Goal: Book appointment/travel/reservation

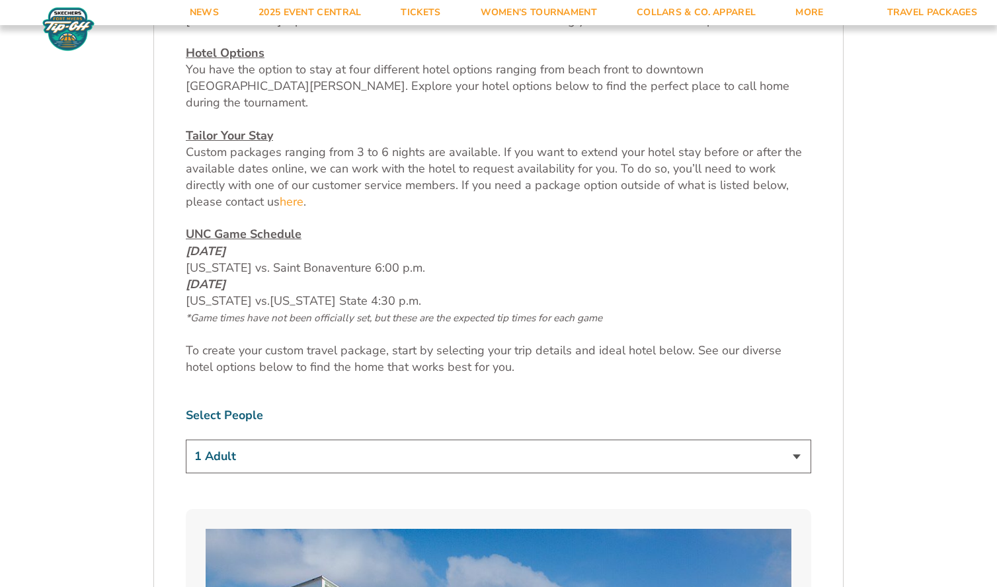
scroll to position [577, 0]
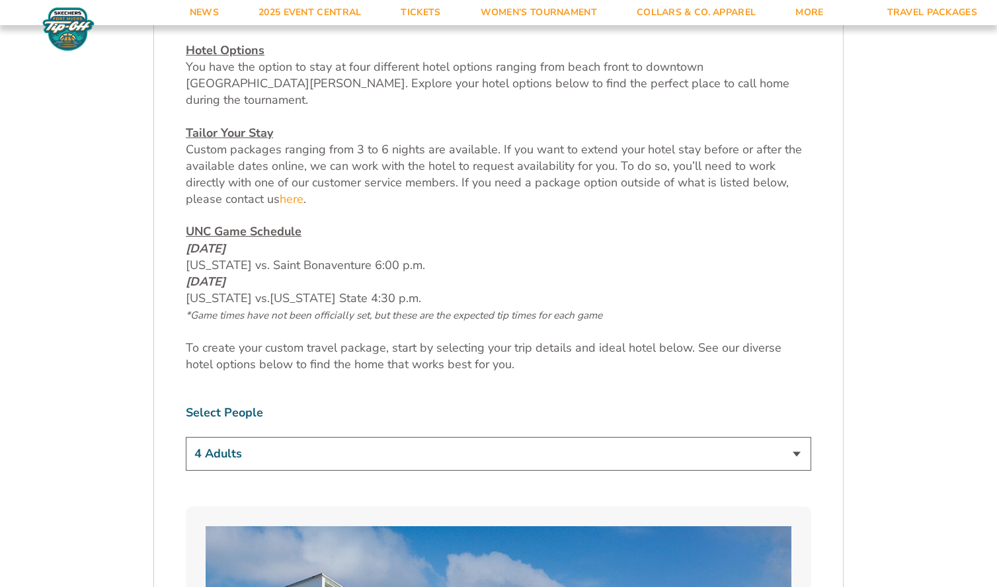
click option "4 Adults" at bounding box center [0, 0] width 0 height 0
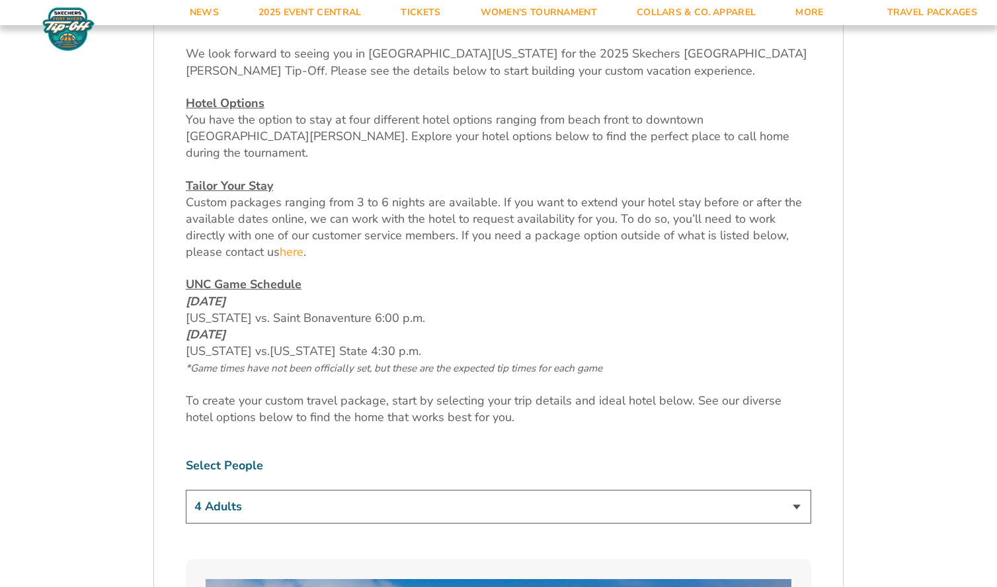
scroll to position [526, 0]
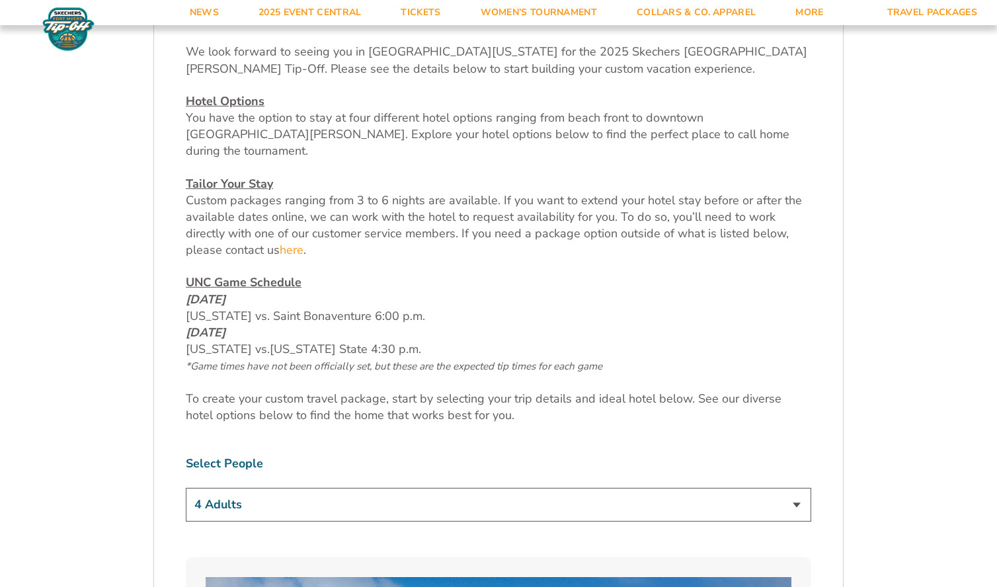
select select "2 Adults"
click option "2 Adults" at bounding box center [0, 0] width 0 height 0
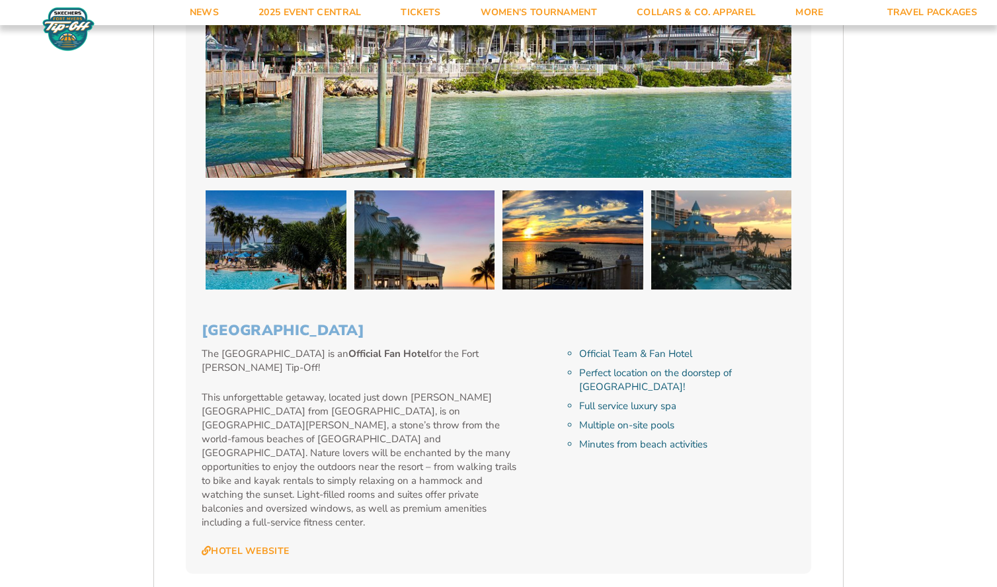
scroll to position [1321, 0]
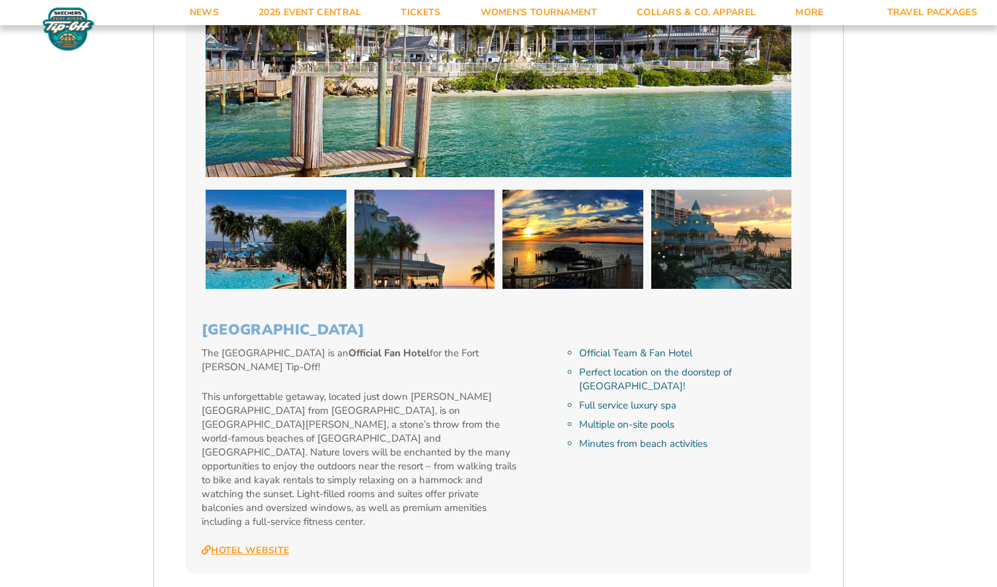
click at [237, 545] on link "Hotel Website" at bounding box center [245, 551] width 87 height 12
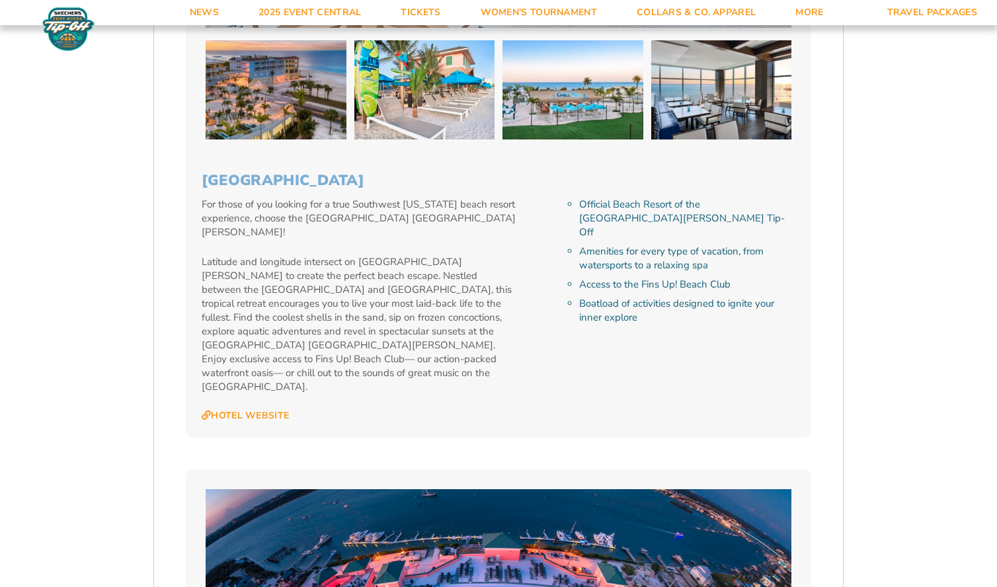
scroll to position [2248, 0]
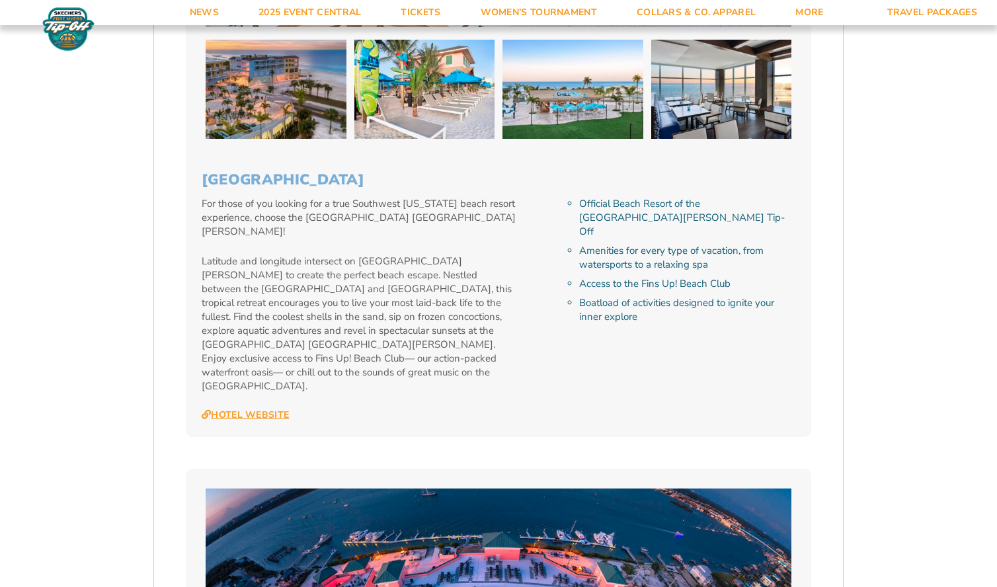
click at [255, 409] on link "Hotel Website" at bounding box center [245, 415] width 87 height 12
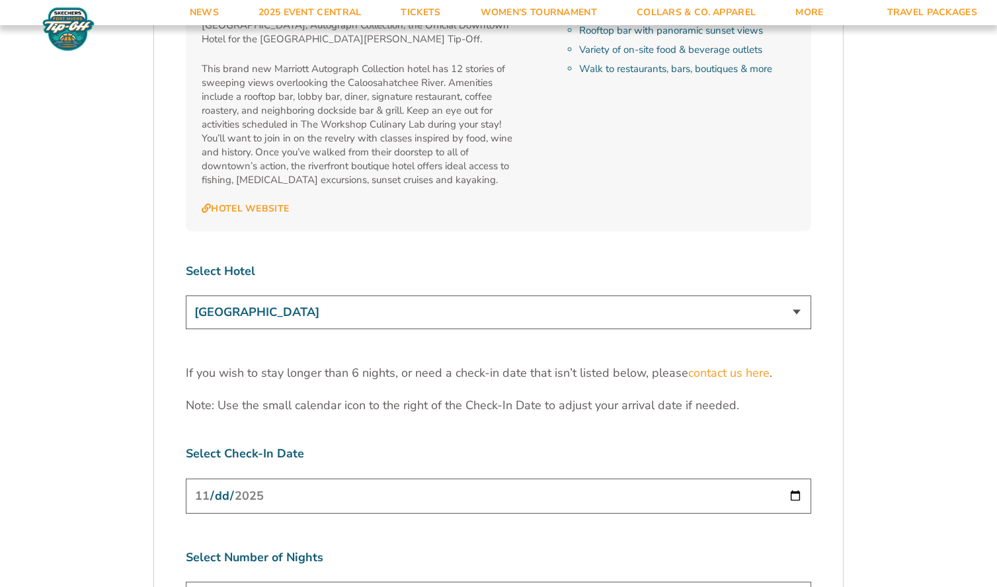
scroll to position [3998, 0]
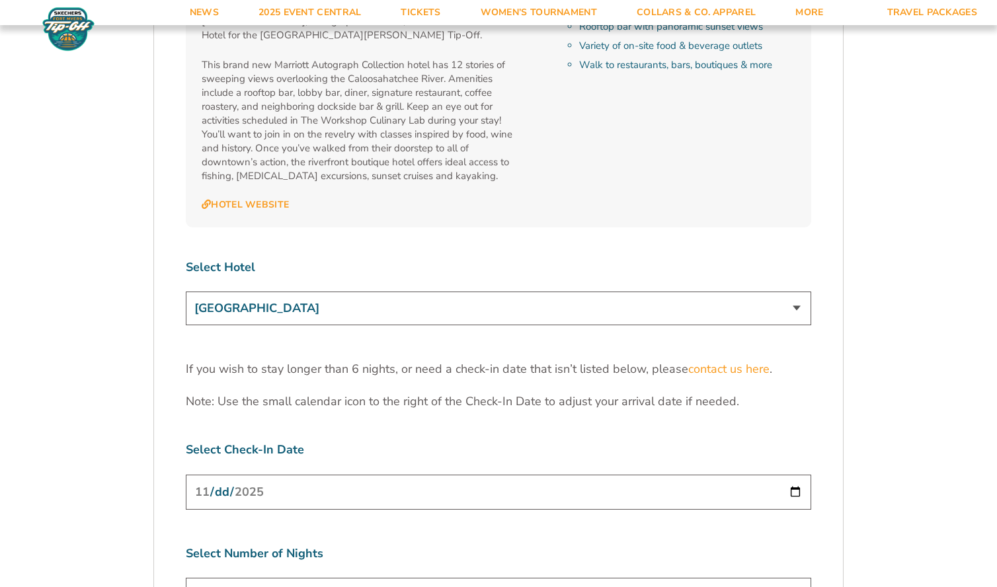
select select "18478"
click option "[GEOGRAPHIC_DATA]" at bounding box center [0, 0] width 0 height 0
click at [309, 475] on input "[DATE]" at bounding box center [499, 492] width 626 height 35
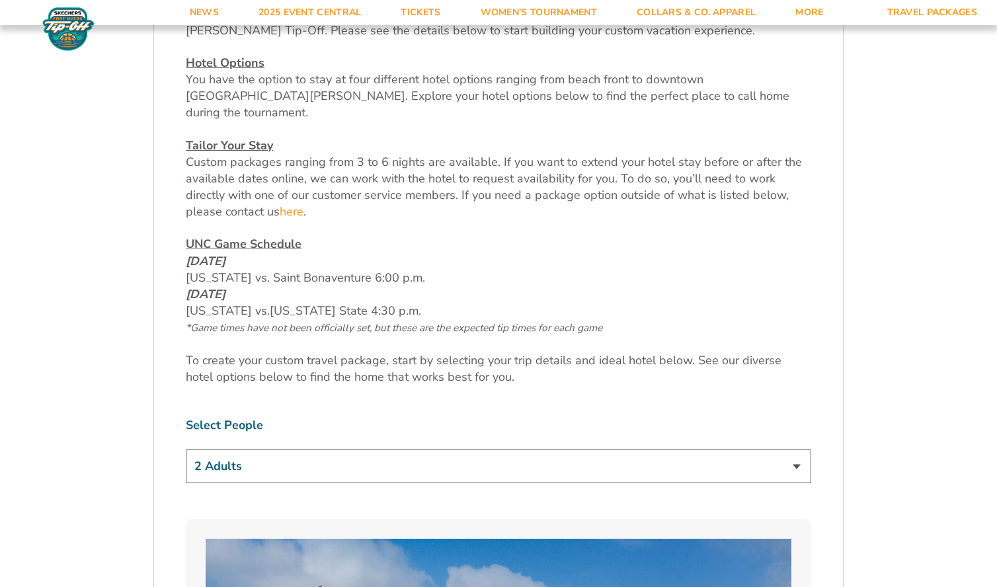
scroll to position [505, 0]
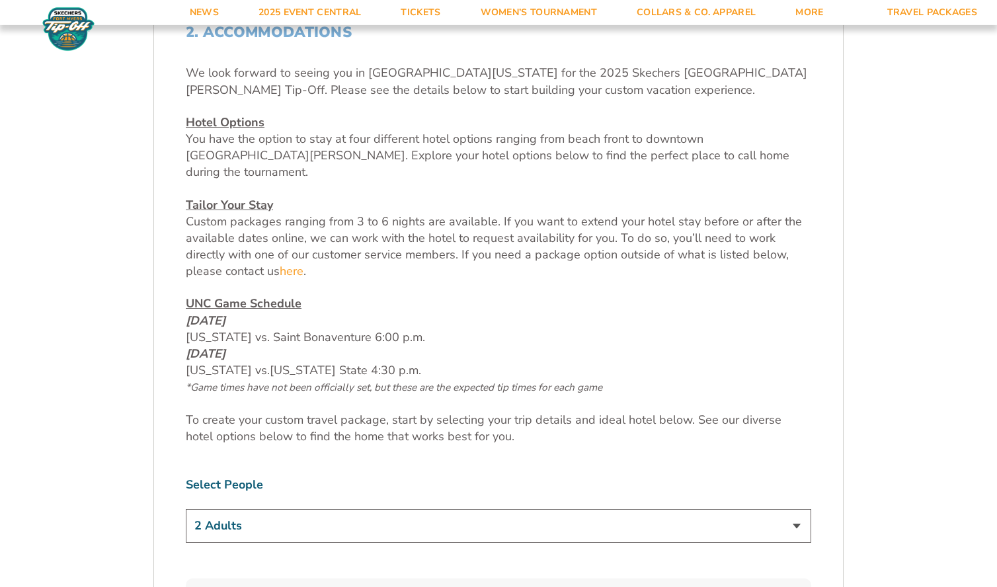
click at [186, 509] on select "1 Adult 2 Adults 3 Adults 4 Adults 2 Adults + 1 Child 2 Adults + 2 Children 2 A…" at bounding box center [499, 526] width 626 height 34
select select "4 Adults"
click option "4 Adults" at bounding box center [0, 0] width 0 height 0
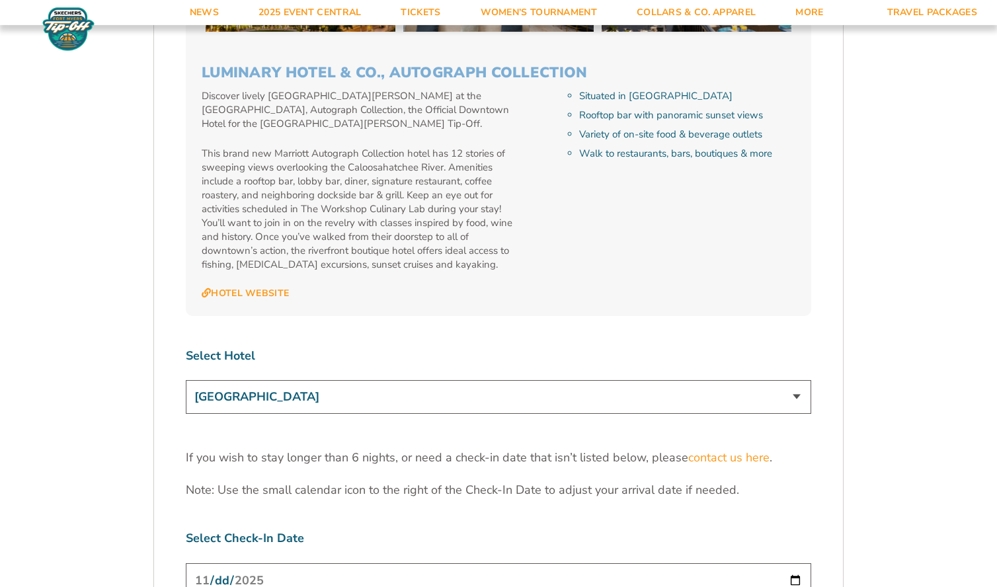
scroll to position [3921, 0]
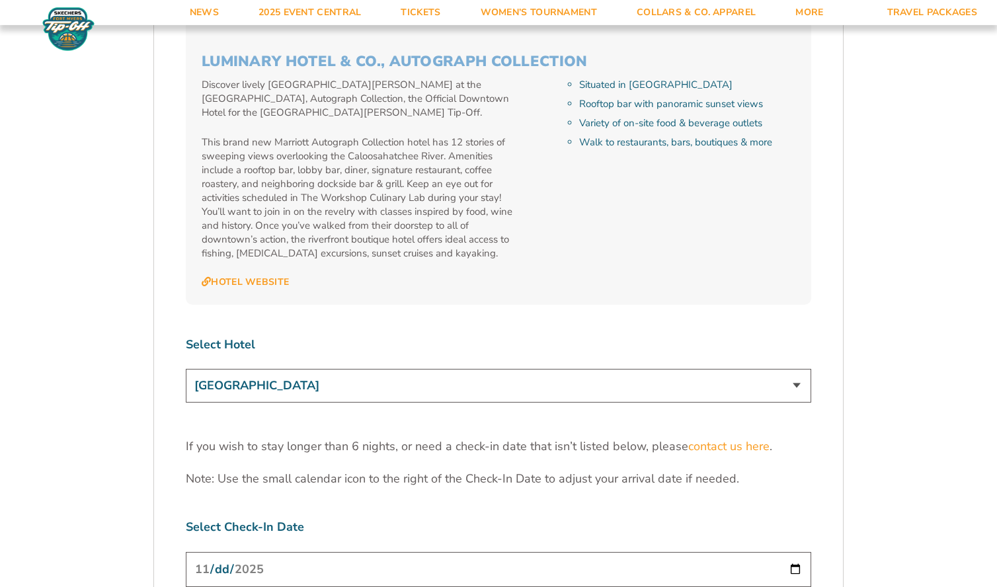
click at [247, 552] on input "[DATE]" at bounding box center [499, 569] width 626 height 35
click at [796, 552] on input "[DATE]" at bounding box center [499, 569] width 626 height 35
type input "[DATE]"
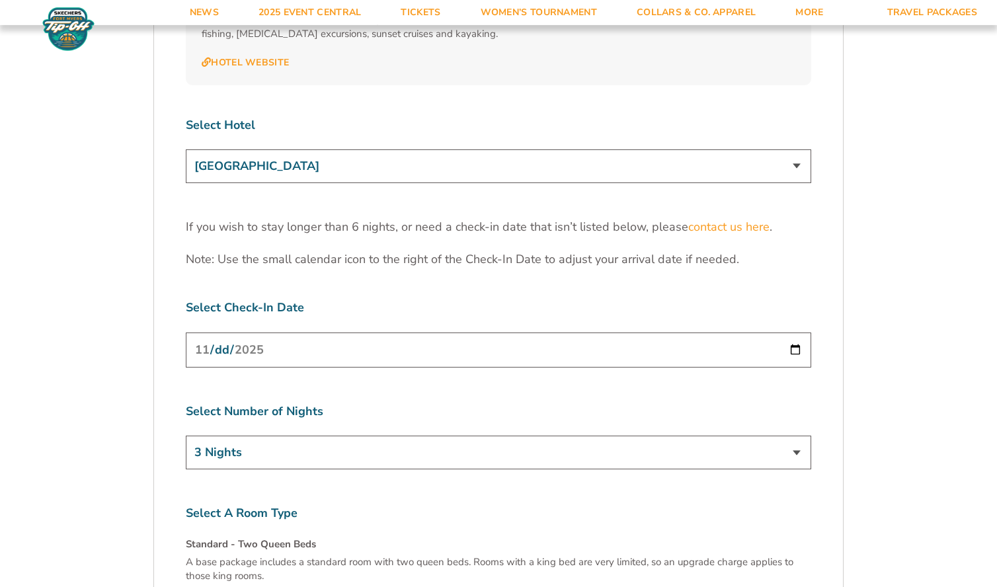
scroll to position [4143, 0]
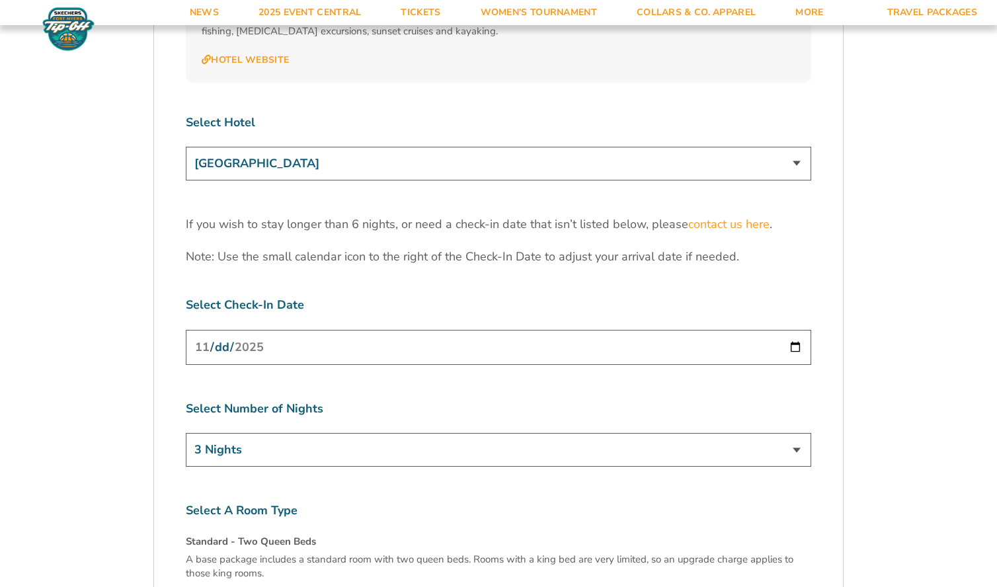
select select "5 Nights"
click option "5 Nights" at bounding box center [0, 0] width 0 height 0
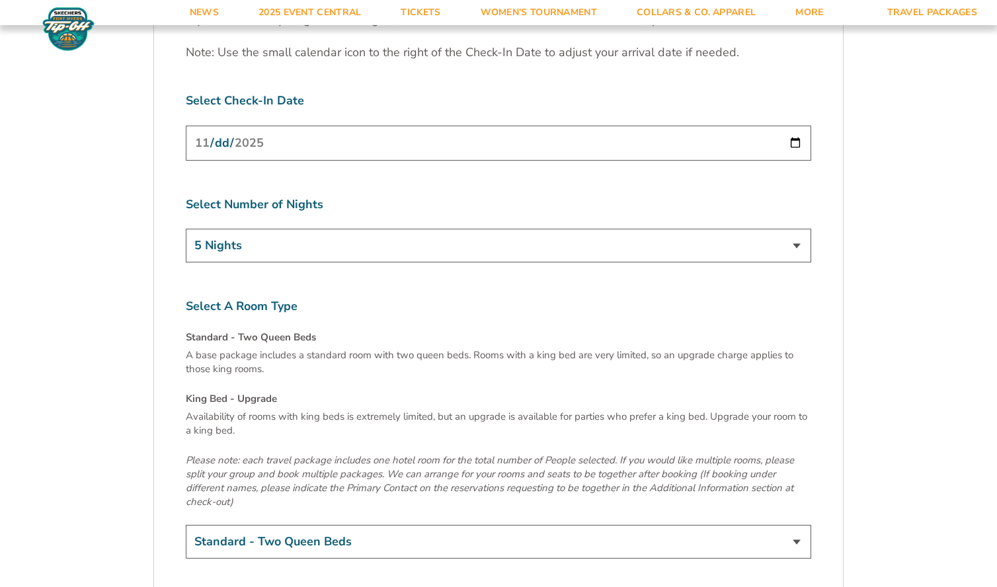
scroll to position [4349, 0]
select select "King Bed - Upgrade"
click option "King Bed - Upgrade (+$15 per night)" at bounding box center [0, 0] width 0 height 0
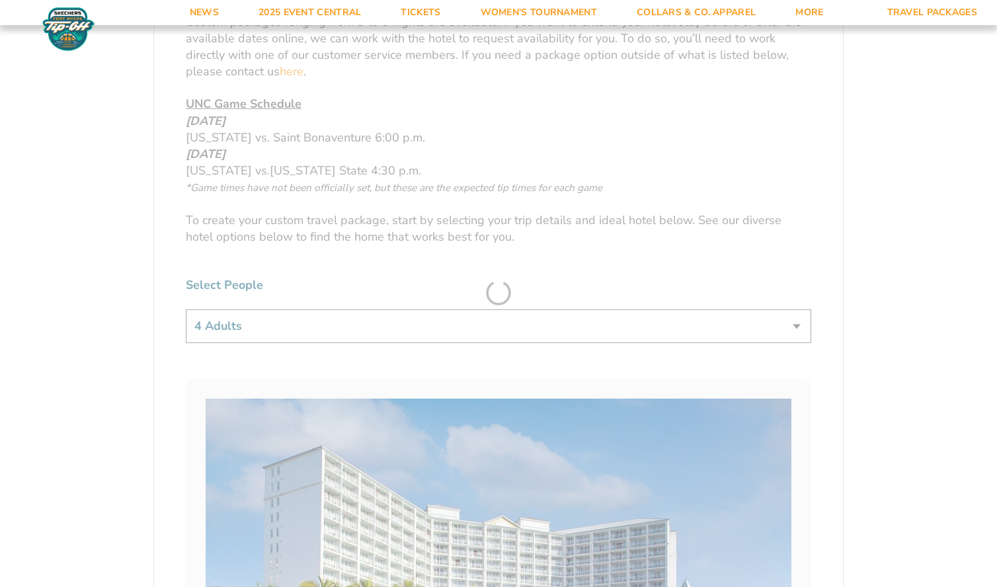
scroll to position [277, 0]
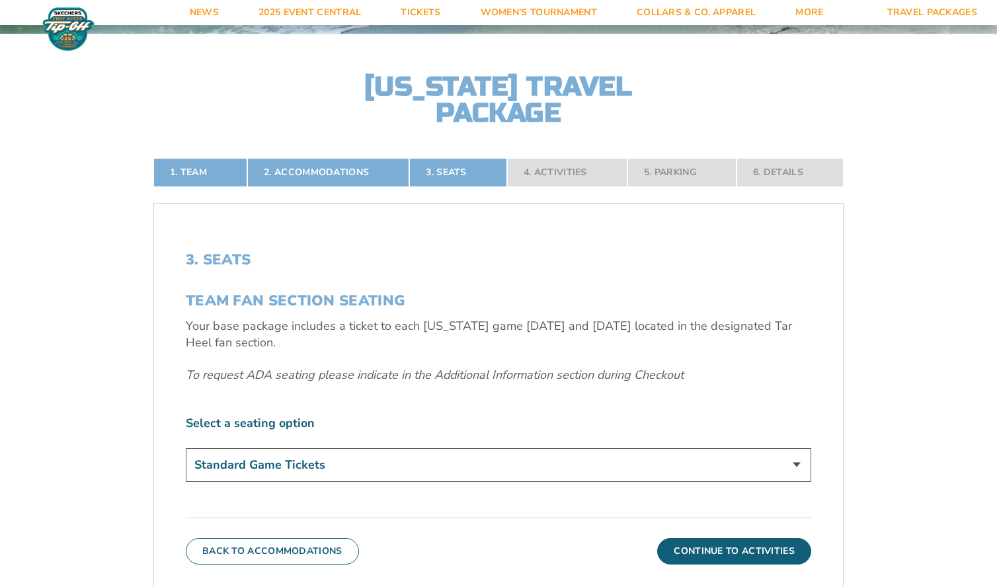
click option "Standard Game Tickets" at bounding box center [0, 0] width 0 height 0
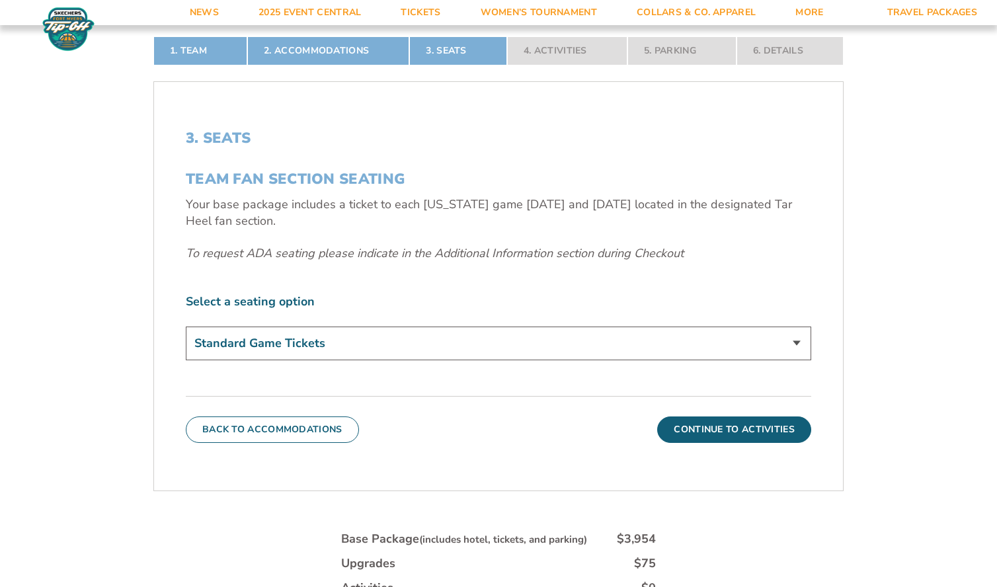
scroll to position [401, 0]
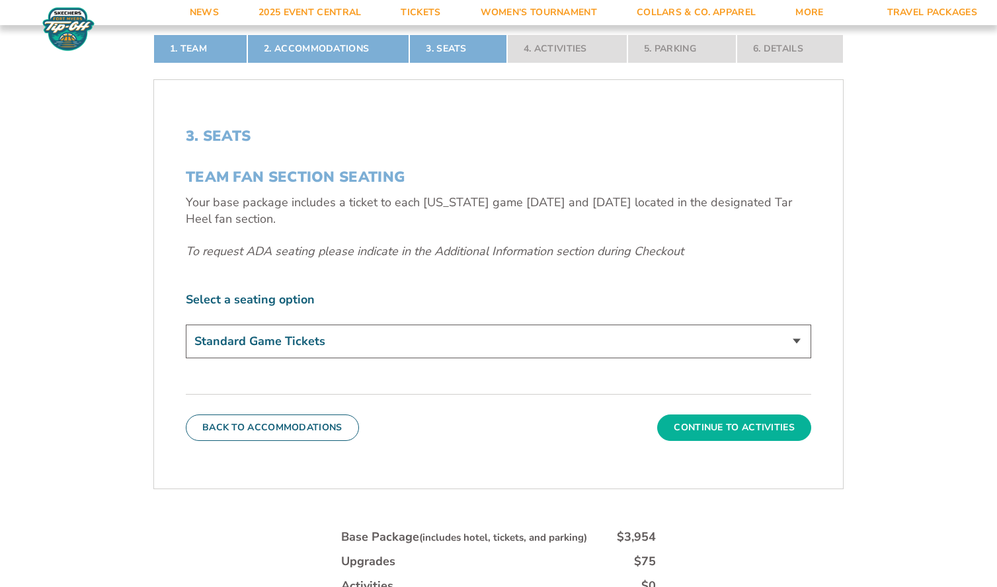
click at [740, 429] on button "Continue To Activities" at bounding box center [734, 428] width 154 height 26
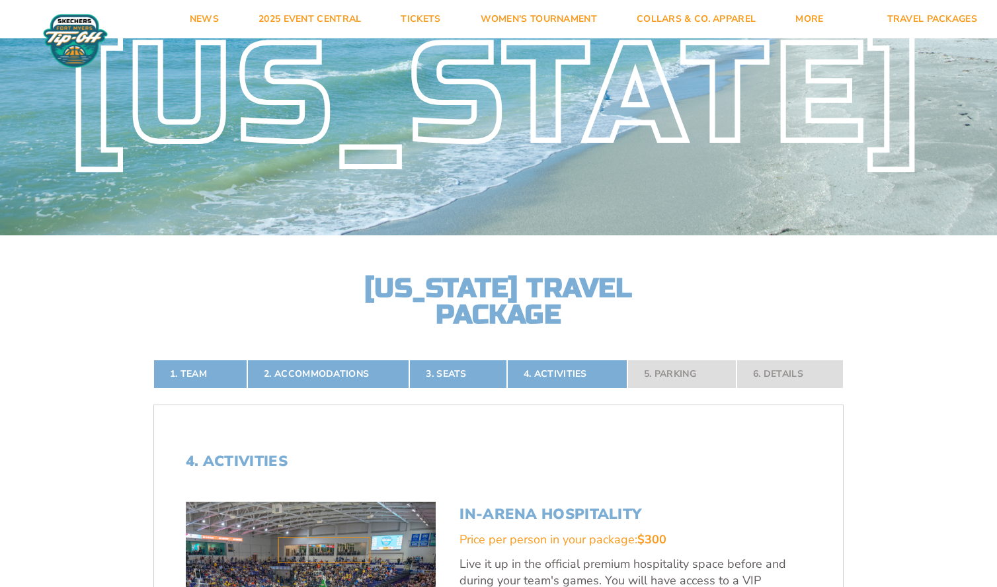
scroll to position [0, 0]
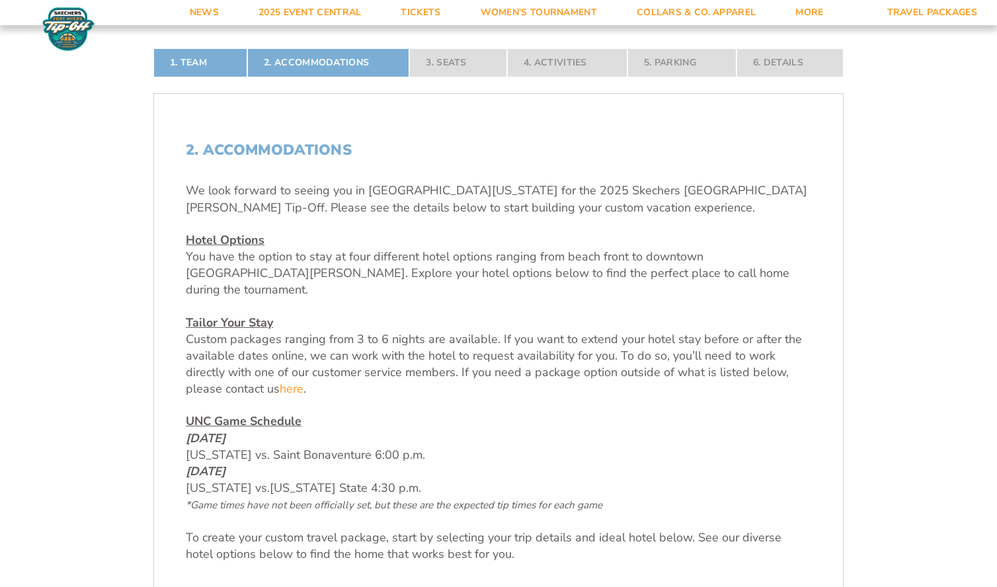
scroll to position [341, 0]
